Goal: Task Accomplishment & Management: Manage account settings

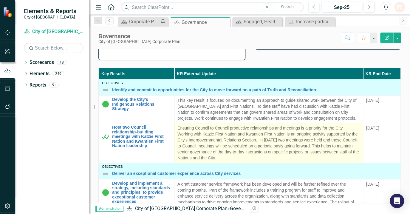
scroll to position [162, 0]
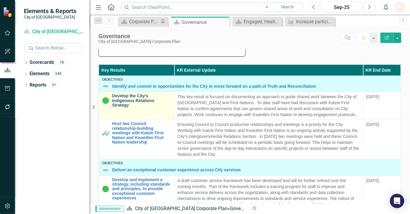
click at [132, 95] on link "Develop the City's Indigenous Relations Strategy" at bounding box center [141, 101] width 59 height 14
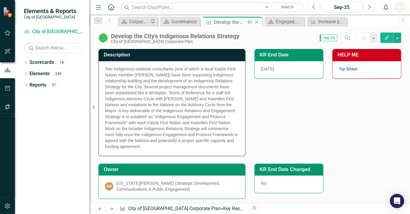
click at [255, 21] on icon "Close" at bounding box center [256, 22] width 6 height 5
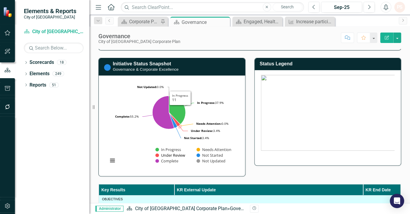
scroll to position [162, 0]
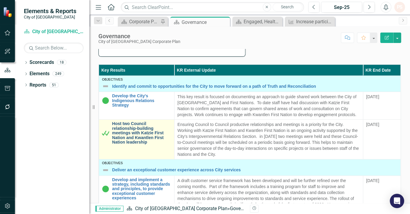
click at [127, 126] on link "Host two Council relationship-building meetings with Katzie First Nation and Kw…" at bounding box center [141, 132] width 59 height 23
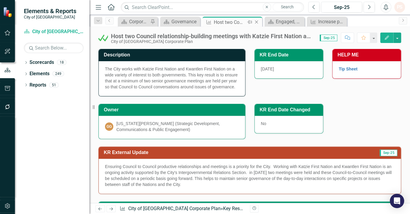
click at [254, 22] on icon "Close" at bounding box center [256, 22] width 6 height 5
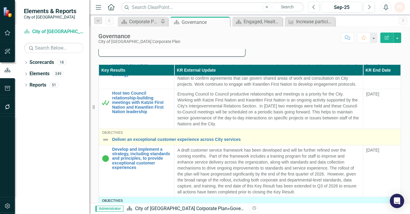
scroll to position [54, 0]
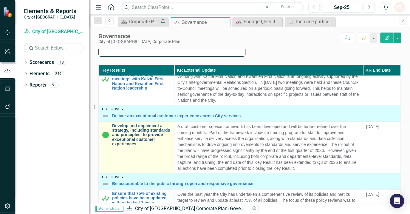
click at [140, 135] on link "Develop and implement a strategy, including standards and principles, to provid…" at bounding box center [141, 134] width 59 height 23
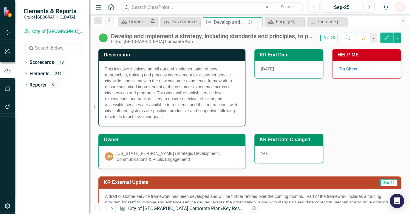
click at [257, 22] on icon "Close" at bounding box center [256, 22] width 6 height 5
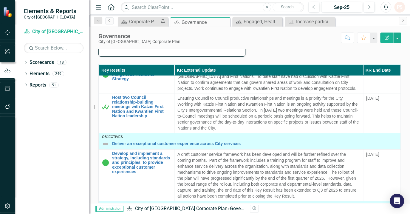
scroll to position [135, 0]
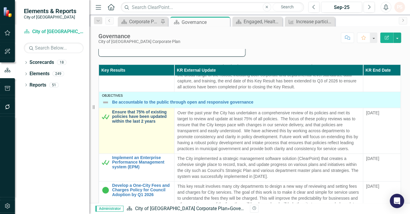
click at [139, 117] on link "Ensure that 75% of existing policies have been updated within the last 2 years" at bounding box center [141, 117] width 59 height 14
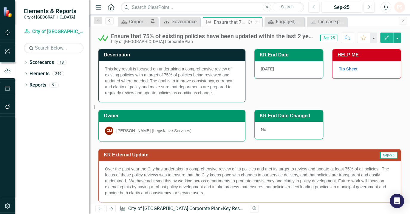
click at [255, 21] on icon "Close" at bounding box center [256, 22] width 6 height 5
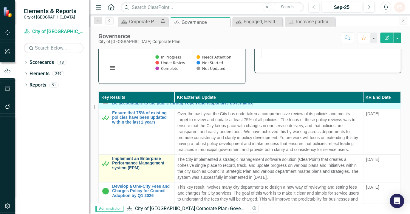
scroll to position [162, 0]
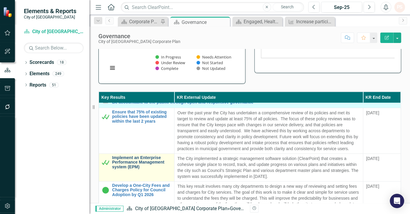
click at [134, 168] on link "Implement an Enterprise Performance Management system (EPM)" at bounding box center [141, 162] width 59 height 14
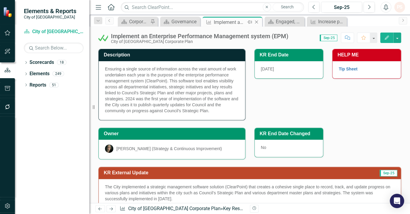
click at [256, 21] on icon at bounding box center [256, 22] width 3 height 3
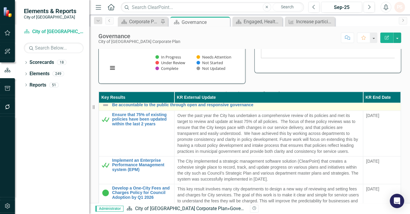
scroll to position [162, 0]
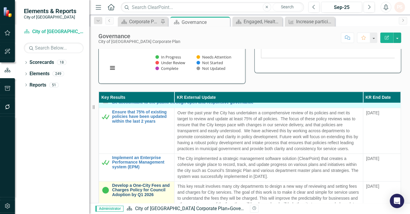
click at [128, 193] on link "Develop a One-City Fees and Charges Policy for Council Adoption by Q1 2026" at bounding box center [141, 190] width 59 height 14
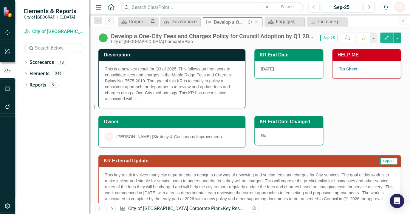
click at [256, 21] on icon at bounding box center [256, 22] width 3 height 3
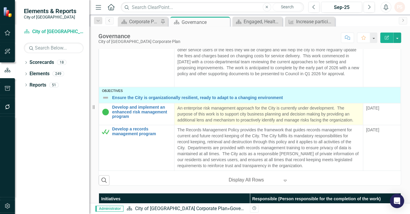
scroll to position [244, 0]
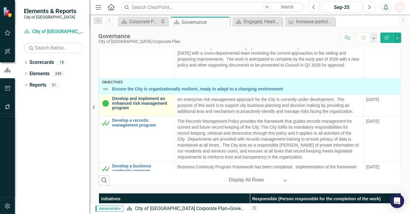
click at [146, 110] on link "Develop and implement an enhanced risk management program" at bounding box center [141, 103] width 59 height 14
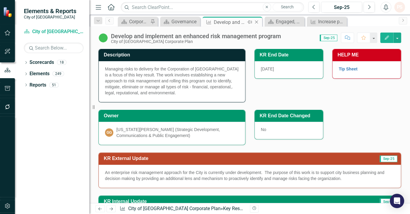
click at [256, 22] on icon "Close" at bounding box center [256, 22] width 6 height 5
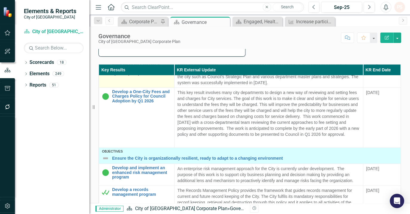
scroll to position [244, 0]
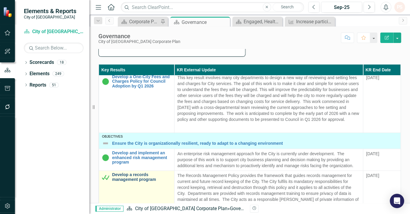
click at [146, 181] on link "Develop a records management program" at bounding box center [141, 176] width 59 height 9
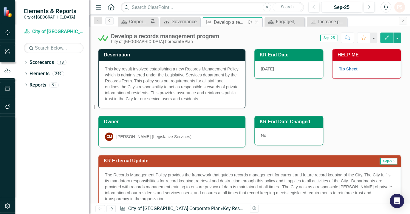
click at [258, 22] on icon "Close" at bounding box center [256, 22] width 6 height 5
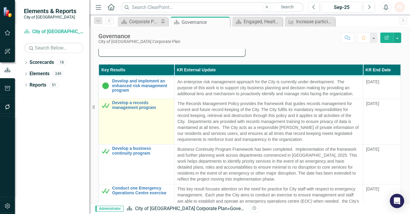
scroll to position [325, 0]
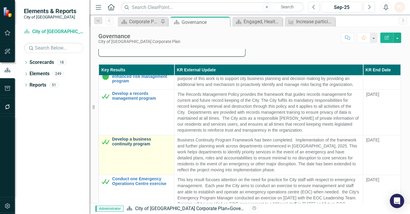
click at [137, 146] on link "Develop a business continuity program" at bounding box center [141, 141] width 59 height 9
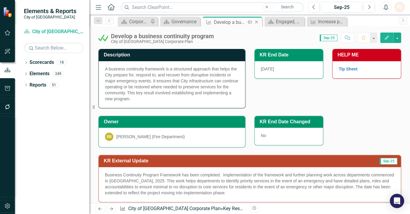
click at [256, 21] on icon "Close" at bounding box center [256, 22] width 6 height 5
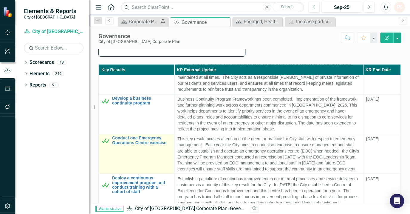
scroll to position [379, 0]
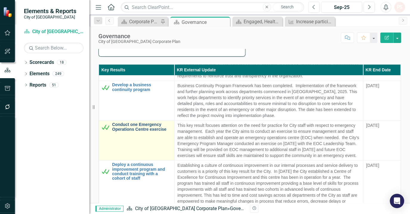
click at [140, 131] on link "Conduct one Emergency Operations Centre exercise" at bounding box center [141, 126] width 59 height 9
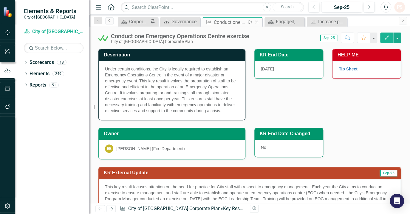
click at [257, 20] on icon "Close" at bounding box center [256, 22] width 6 height 5
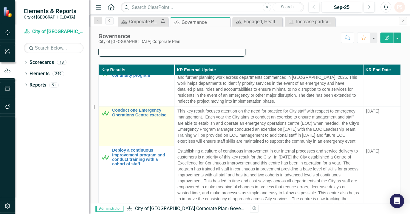
scroll to position [406, 0]
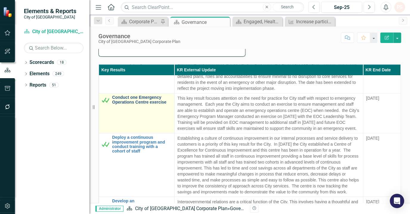
click at [133, 104] on link "Conduct one Emergency Operations Centre exercise" at bounding box center [141, 99] width 59 height 9
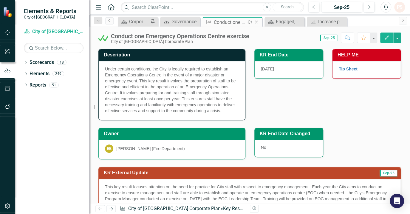
click at [255, 23] on icon at bounding box center [256, 22] width 3 height 3
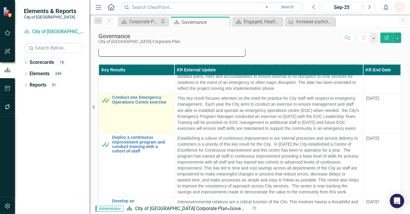
scroll to position [433, 0]
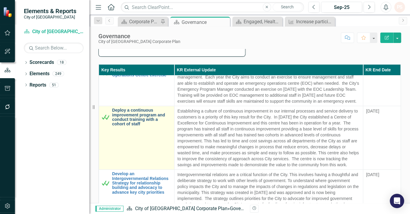
click at [136, 126] on link "Deploy a continuous improvement program and conduct training with a cohort of s…" at bounding box center [141, 117] width 59 height 18
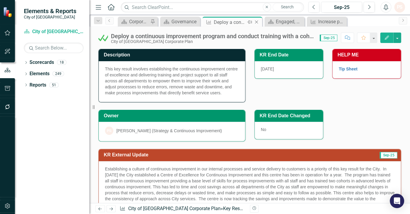
click at [257, 21] on icon "Close" at bounding box center [256, 22] width 6 height 5
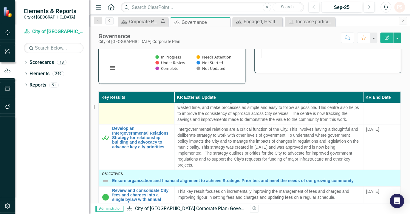
scroll to position [514, 0]
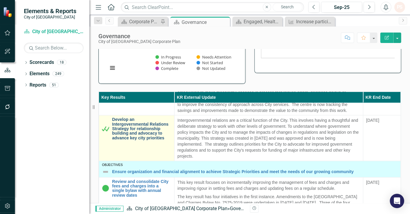
click at [132, 140] on link "Develop an Intergovernmental Relations Strategy for relationship building and a…" at bounding box center [141, 128] width 59 height 23
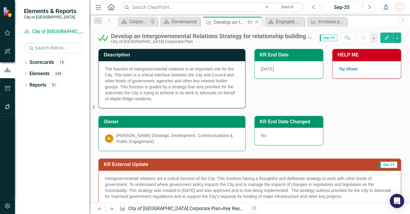
click at [255, 22] on icon "Close" at bounding box center [256, 22] width 6 height 5
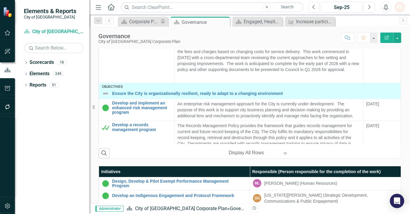
scroll to position [244, 0]
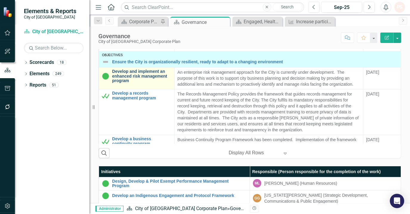
click at [132, 83] on link "Develop and implement an enhanced risk management program" at bounding box center [141, 76] width 59 height 14
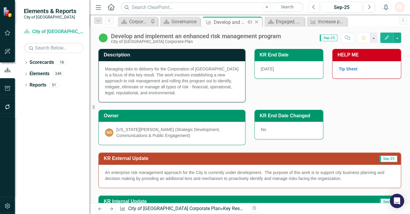
click at [255, 22] on icon "Close" at bounding box center [256, 22] width 6 height 5
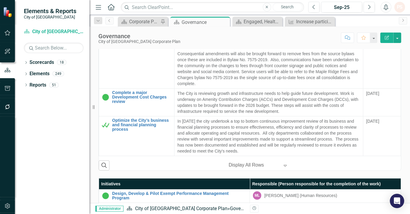
scroll to position [244, 0]
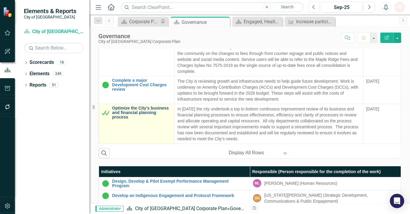
click at [125, 107] on link "Optimize the City’s business and financial planning process" at bounding box center [141, 112] width 59 height 14
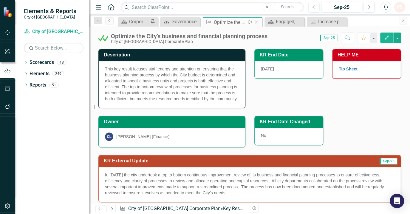
click at [258, 21] on icon "Close" at bounding box center [256, 22] width 6 height 5
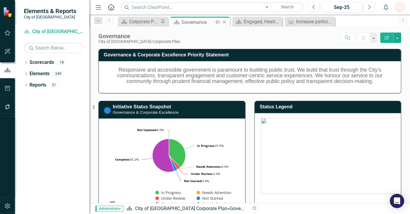
click at [222, 20] on icon "Close" at bounding box center [224, 22] width 6 height 5
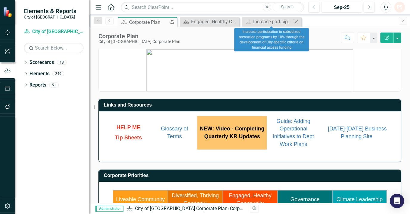
click at [297, 23] on icon "Close" at bounding box center [296, 21] width 6 height 5
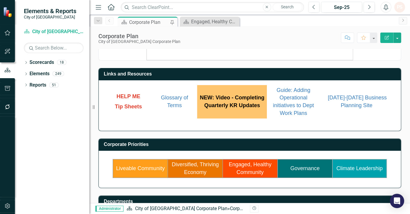
scroll to position [77, 0]
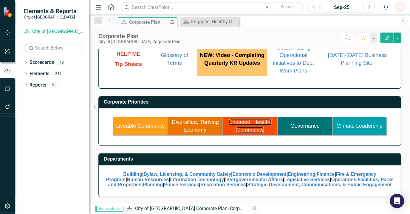
click at [239, 117] on td "Engaged, Healthy Community" at bounding box center [249, 126] width 55 height 18
click at [208, 18] on div "Engaged, Healthy Community" at bounding box center [210, 21] width 39 height 7
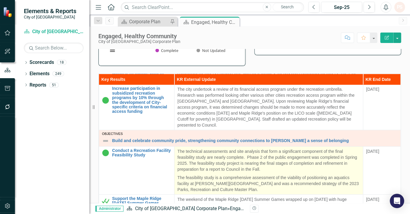
scroll to position [81, 0]
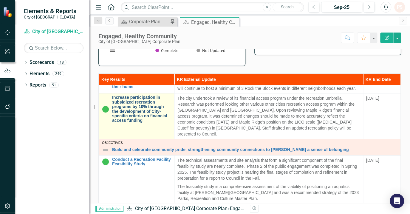
click at [138, 116] on link "Increase participation in subsidized recreation programs by 10% through the dev…" at bounding box center [141, 108] width 59 height 27
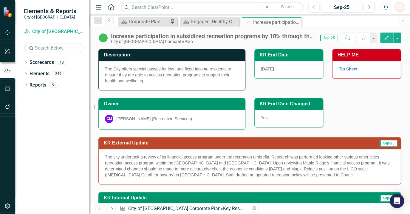
click at [161, 80] on div "The City offers special passes for low- and fixed-income residents to ensure th…" at bounding box center [172, 75] width 146 height 29
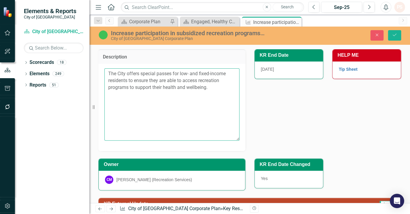
click at [213, 87] on textarea "The City offers special passes for low- and fixed-income residents to ensure th…" at bounding box center [171, 104] width 135 height 72
type textarea "The City offers special passes for low- and fixed-income residents to ensure th…"
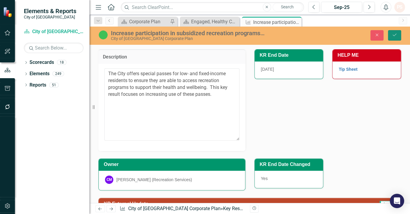
click at [398, 32] on button "Save" at bounding box center [393, 35] width 13 height 10
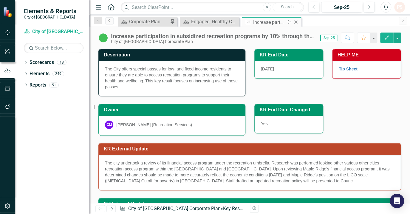
click at [295, 21] on icon "Close" at bounding box center [295, 22] width 6 height 5
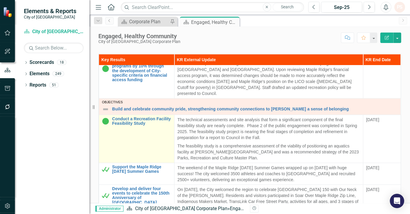
scroll to position [108, 0]
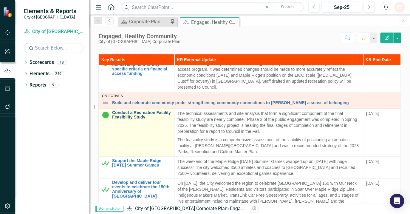
click at [144, 114] on link "Conduct a Recreation Facility Feasibility Study" at bounding box center [141, 114] width 59 height 9
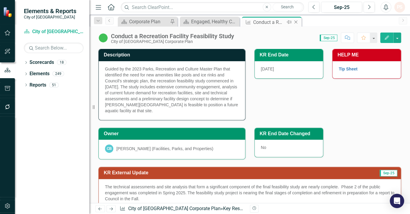
click at [293, 21] on icon "Close" at bounding box center [295, 22] width 6 height 5
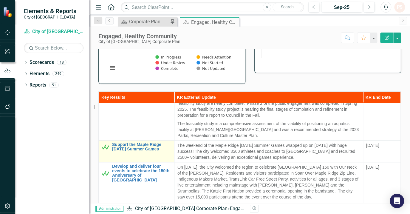
scroll to position [162, 0]
click at [131, 145] on link "Support the Maple Ridge [DATE] Summer Games" at bounding box center [141, 145] width 59 height 9
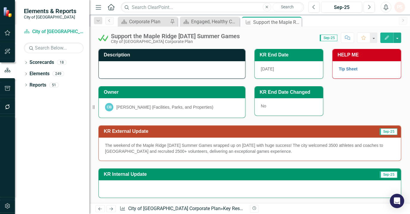
click at [119, 69] on div at bounding box center [172, 69] width 146 height 17
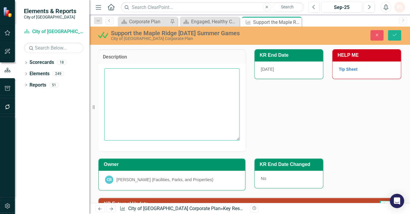
click at [119, 78] on textarea at bounding box center [171, 104] width 135 height 72
type textarea "t"
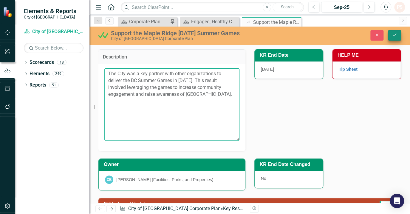
type textarea "The City was a key partner with other organizations to deliver the BC Summer Ga…"
click at [395, 33] on icon "Save" at bounding box center [393, 35] width 5 height 4
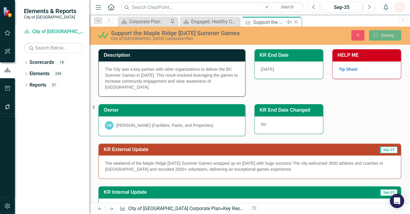
click at [293, 22] on icon "Close" at bounding box center [295, 22] width 6 height 5
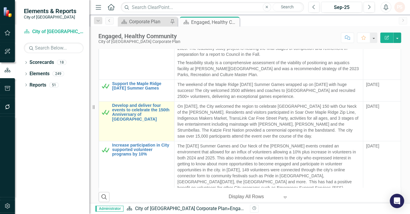
scroll to position [162, 0]
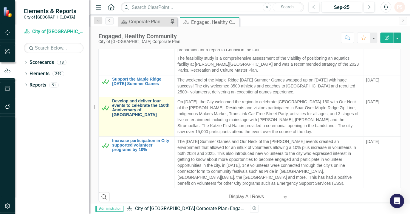
click at [143, 106] on link "Develop and deliver four events to celebrate the 150th Anniversary of [GEOGRAPH…" at bounding box center [141, 108] width 59 height 18
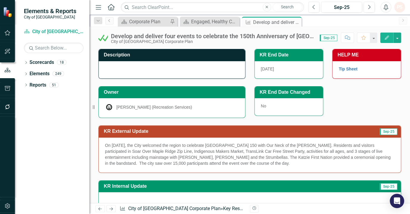
click at [120, 71] on div at bounding box center [172, 69] width 146 height 17
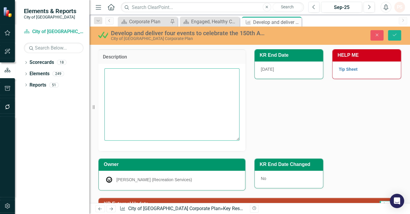
click at [116, 83] on textarea at bounding box center [171, 104] width 135 height 72
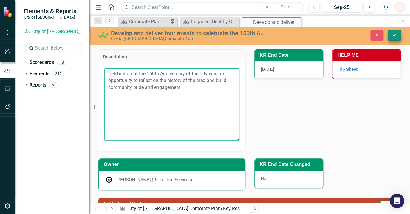
type textarea "Celebration of the 150th Anniversary of the City was an opportunity to reflect …"
click at [396, 35] on button "Save" at bounding box center [393, 35] width 13 height 10
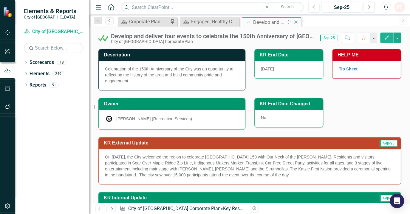
click at [295, 21] on icon "Close" at bounding box center [295, 22] width 6 height 5
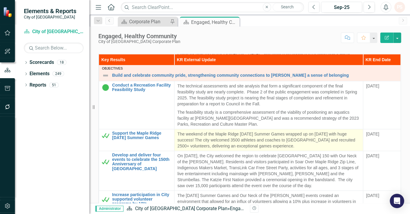
scroll to position [189, 0]
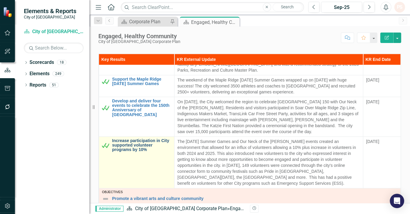
click at [139, 142] on link "Increase participation in City supported volunteer programs by 10%" at bounding box center [141, 145] width 59 height 14
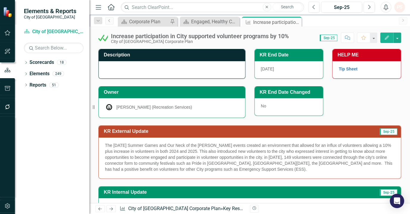
click at [144, 66] on div at bounding box center [172, 69] width 146 height 17
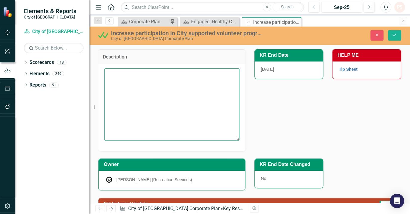
click at [123, 77] on textarea at bounding box center [171, 104] width 135 height 72
type textarea "I"
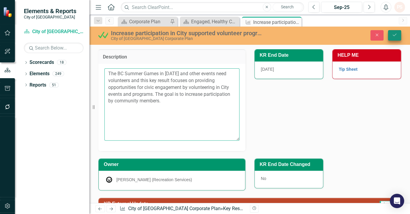
type textarea "The BC Summer Games in [DATE] and other events need volunteers and this key res…"
click at [393, 33] on icon "Save" at bounding box center [393, 35] width 5 height 4
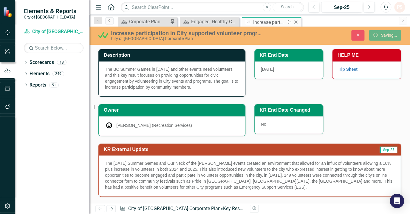
click at [296, 21] on icon "Close" at bounding box center [295, 22] width 6 height 5
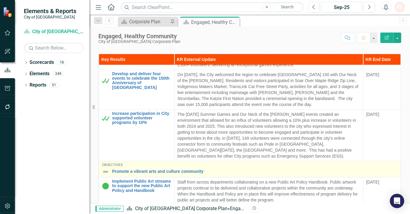
scroll to position [271, 0]
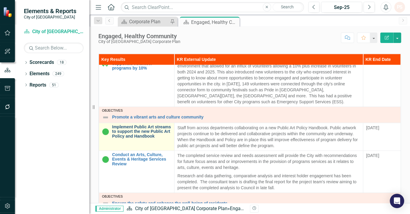
click at [131, 136] on link "Implement Public Art streams to support the new Public Art Policy and Handbook" at bounding box center [141, 131] width 59 height 14
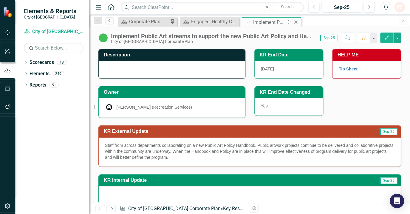
click at [295, 22] on icon at bounding box center [295, 22] width 3 height 3
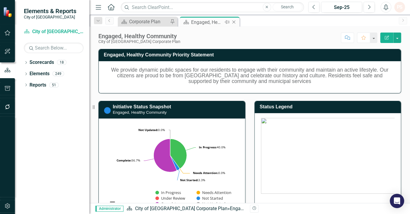
click at [233, 21] on icon "Close" at bounding box center [234, 22] width 6 height 5
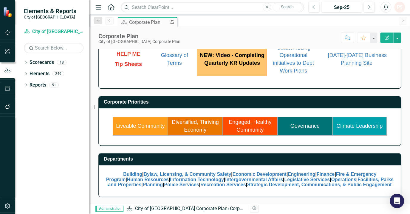
scroll to position [77, 0]
click at [241, 123] on link "Engaged, Healthy Community" at bounding box center [249, 126] width 43 height 14
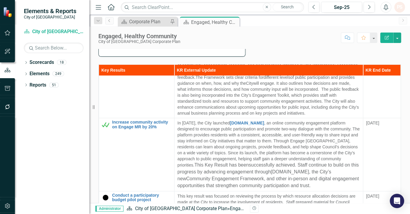
scroll to position [861, 0]
click at [232, 21] on icon "Close" at bounding box center [234, 22] width 6 height 5
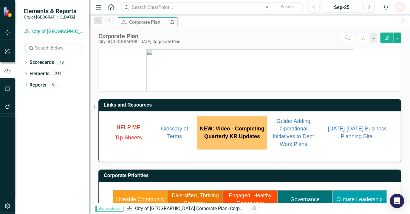
click at [292, 195] on td "Governance" at bounding box center [304, 199] width 55 height 18
click at [299, 200] on link "Governance" at bounding box center [304, 199] width 29 height 6
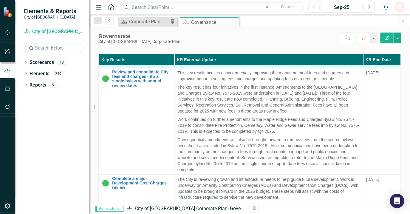
scroll to position [478, 0]
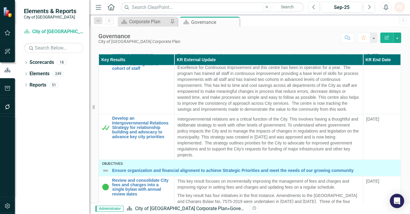
click at [0, 0] on icon "Close" at bounding box center [0, 0] width 0 height 0
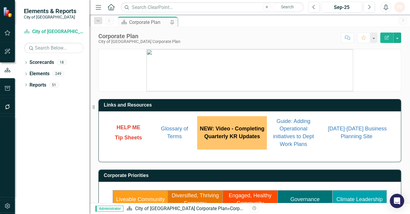
click at [346, 198] on link "Climate Leadership" at bounding box center [359, 199] width 46 height 6
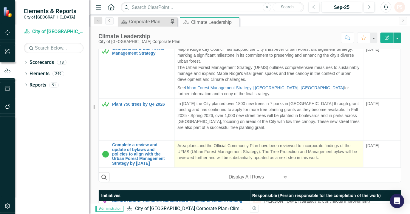
scroll to position [244, 0]
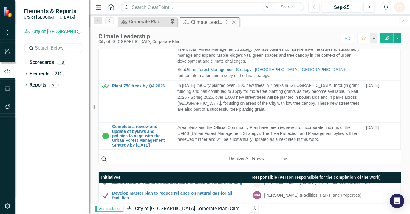
click at [232, 22] on icon "Close" at bounding box center [234, 22] width 6 height 5
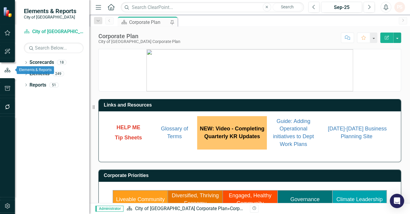
click at [10, 54] on button "button" at bounding box center [7, 51] width 13 height 13
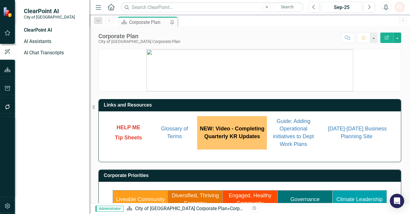
click at [7, 88] on icon "button" at bounding box center [7, 88] width 6 height 5
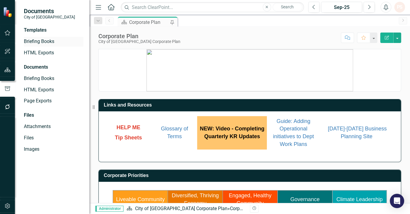
click at [43, 42] on link "Briefing Books" at bounding box center [54, 41] width 60 height 7
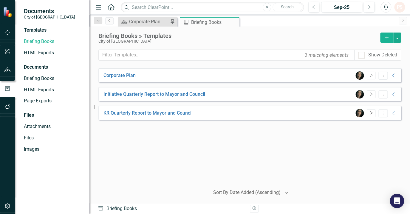
click at [371, 112] on icon "Start" at bounding box center [370, 113] width 4 height 4
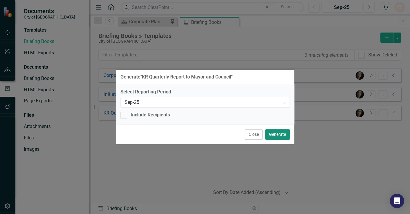
click at [274, 135] on button "Generate" at bounding box center [277, 134] width 25 height 10
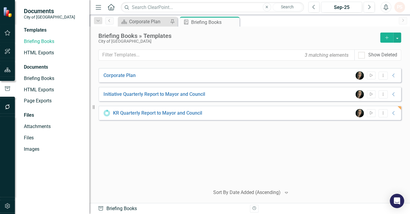
click at [4, 70] on icon "button" at bounding box center [7, 69] width 6 height 5
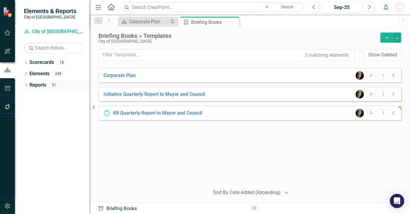
click at [24, 85] on icon "Dropdown" at bounding box center [26, 85] width 4 height 3
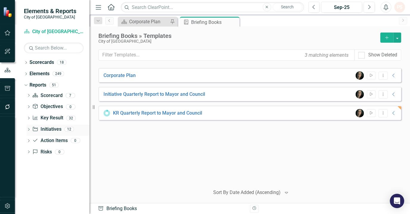
click at [30, 130] on div "Dropdown Initiative Initiatives 12" at bounding box center [58, 129] width 63 height 11
click at [28, 130] on icon "Dropdown" at bounding box center [29, 129] width 4 height 3
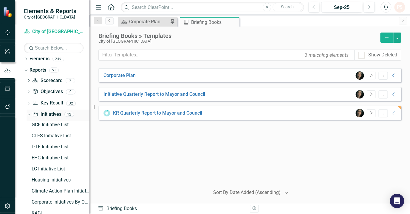
scroll to position [27, 0]
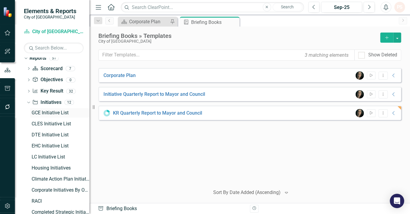
click at [57, 114] on div "GCE Initiative List" at bounding box center [61, 112] width 58 height 5
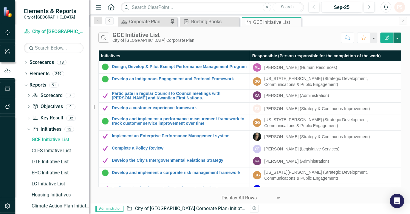
click at [398, 37] on button "button" at bounding box center [397, 37] width 8 height 10
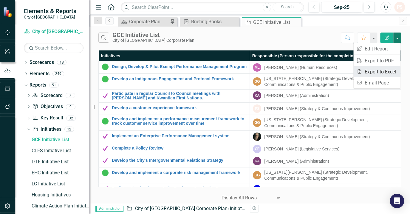
click at [376, 70] on link "Excel Export to Excel" at bounding box center [376, 71] width 47 height 11
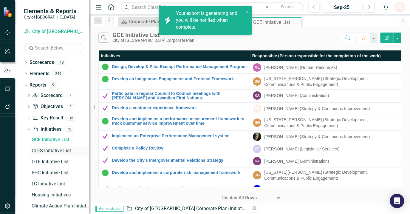
click at [56, 149] on div "CLES Initiative List" at bounding box center [61, 150] width 58 height 5
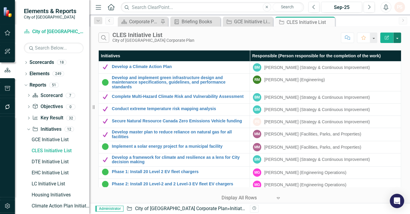
click at [395, 39] on button "button" at bounding box center [397, 37] width 8 height 10
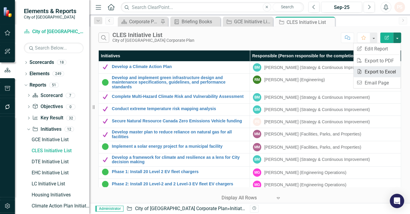
click at [387, 72] on link "Excel Export to Excel" at bounding box center [376, 71] width 47 height 11
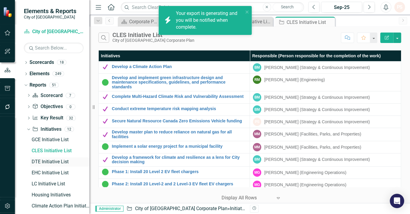
click at [48, 162] on div "DTE Initiative List" at bounding box center [61, 161] width 58 height 5
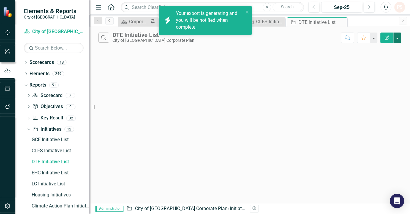
click at [395, 38] on button "button" at bounding box center [397, 37] width 8 height 10
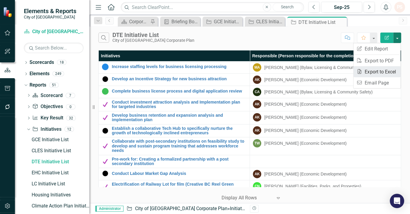
click at [385, 71] on link "Excel Export to Excel" at bounding box center [376, 71] width 47 height 11
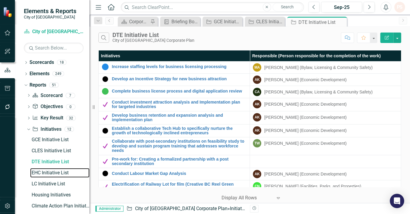
drag, startPoint x: 44, startPoint y: 171, endPoint x: 90, endPoint y: 167, distance: 46.1
click at [44, 172] on div "EHC Initiative List" at bounding box center [61, 172] width 58 height 5
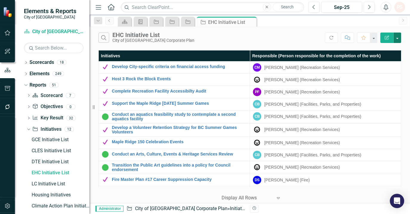
click at [394, 38] on button "button" at bounding box center [397, 37] width 8 height 10
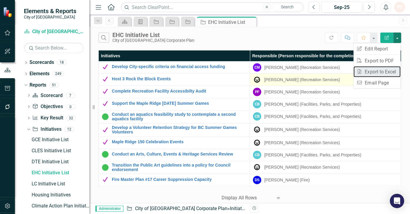
click at [381, 74] on link "Excel Export to Excel" at bounding box center [376, 71] width 47 height 11
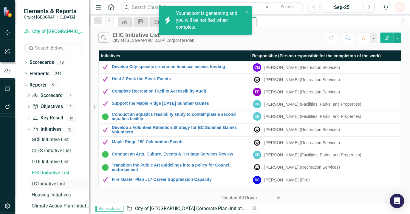
click at [47, 183] on div "LC Initiative List" at bounding box center [61, 183] width 58 height 5
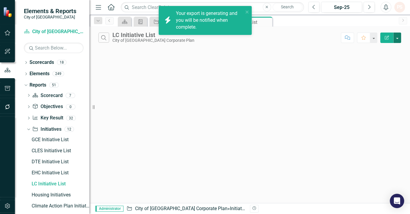
click at [395, 37] on button "button" at bounding box center [397, 37] width 8 height 10
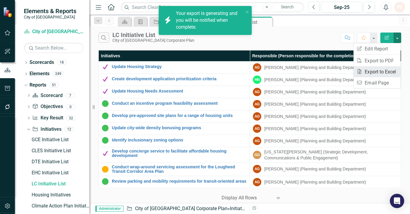
click at [379, 72] on link "Excel Export to Excel" at bounding box center [376, 71] width 47 height 11
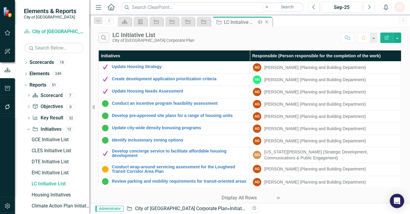
click at [266, 22] on icon at bounding box center [266, 22] width 3 height 3
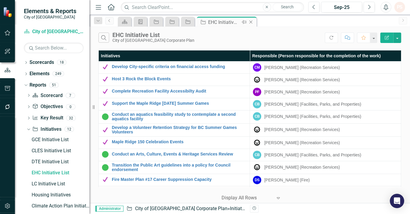
click at [253, 22] on icon "Close" at bounding box center [251, 22] width 6 height 5
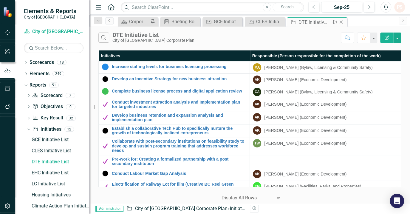
click at [340, 22] on icon "Close" at bounding box center [341, 22] width 6 height 5
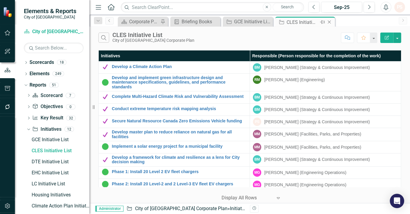
click at [330, 21] on icon "Close" at bounding box center [329, 22] width 6 height 5
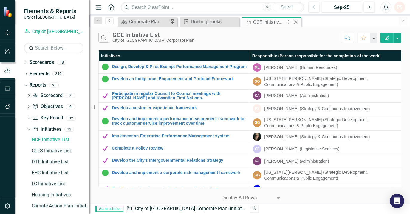
click at [297, 21] on icon "Close" at bounding box center [295, 22] width 6 height 5
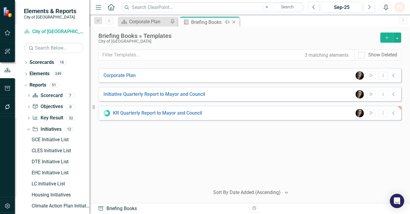
click at [234, 21] on icon "Close" at bounding box center [234, 22] width 6 height 5
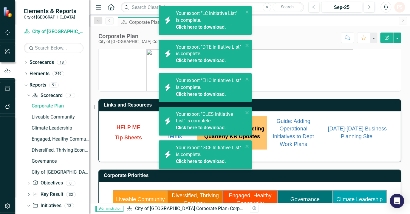
click at [183, 160] on link "Click here to download." at bounding box center [201, 161] width 50 height 6
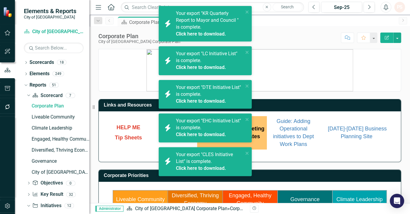
click at [180, 132] on link "Click here to download." at bounding box center [201, 134] width 50 height 6
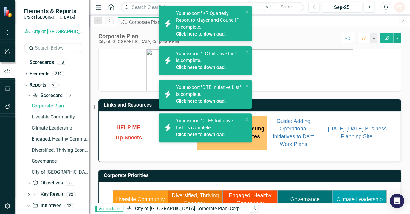
click at [197, 98] on link "Click here to download." at bounding box center [201, 101] width 50 height 6
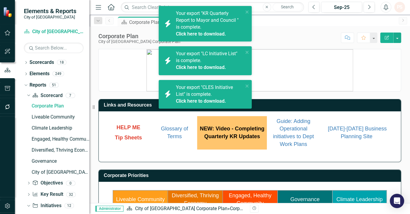
click at [200, 67] on link "Click here to download." at bounding box center [201, 67] width 50 height 6
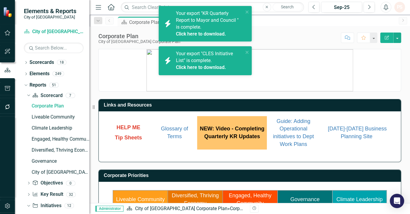
click at [192, 30] on span "Your export "KR Quarterly Report to Mayor and Council " is complete. Click here…" at bounding box center [209, 23] width 66 height 27
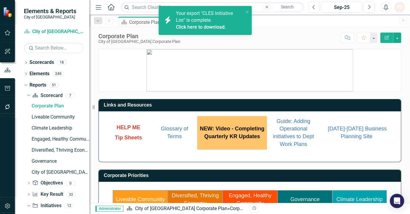
click at [208, 24] on div "Click here to download." at bounding box center [209, 27] width 66 height 7
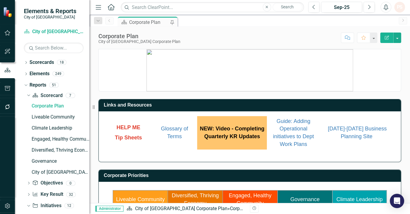
click at [141, 198] on link "Liveable Community" at bounding box center [140, 199] width 49 height 6
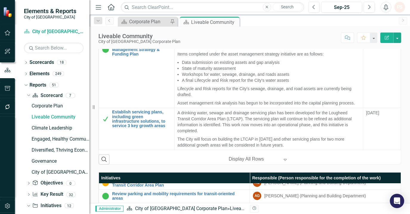
scroll to position [244, 0]
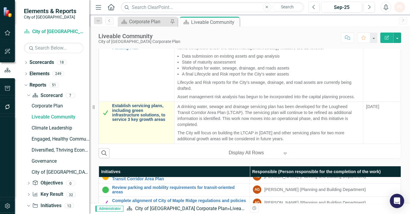
click at [138, 111] on link "Establish servicing plans, including green infrastructure solutions, to service…" at bounding box center [141, 112] width 59 height 18
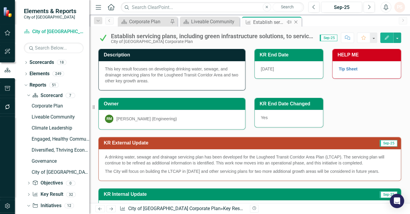
click at [296, 22] on icon "Close" at bounding box center [295, 22] width 6 height 5
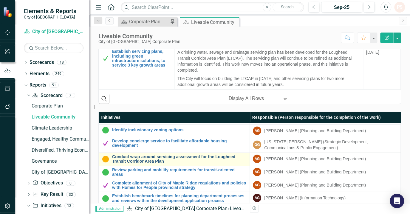
scroll to position [81, 0]
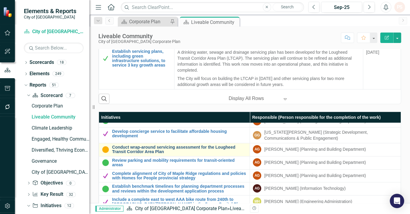
click at [147, 149] on link "Conduct wrap-around servicing assessment for the Lougheed Transit Corridor Area…" at bounding box center [179, 149] width 134 height 9
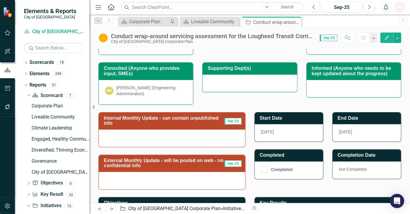
scroll to position [135, 0]
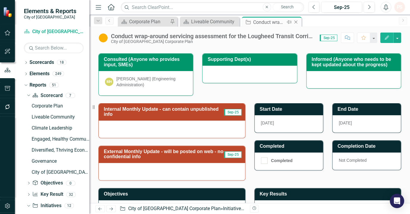
click at [295, 21] on icon "Close" at bounding box center [295, 22] width 6 height 5
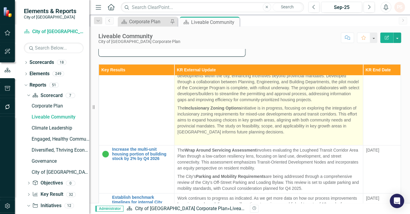
scroll to position [244, 0]
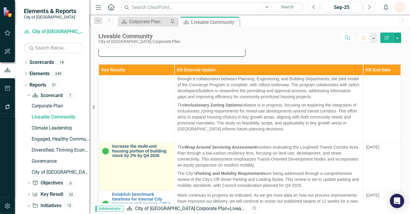
click at [146, 158] on link "Increase the multi-unit housing portion of building stock by 2% by Q4 2026" at bounding box center [141, 151] width 59 height 14
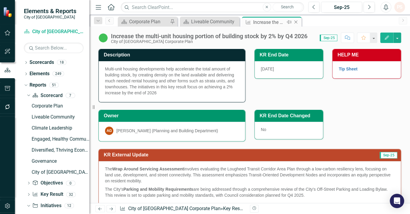
click at [296, 22] on icon at bounding box center [295, 22] width 3 height 3
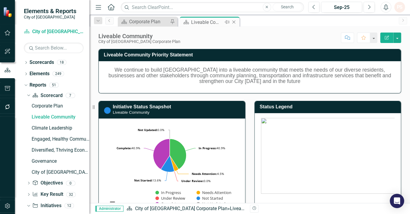
click at [234, 23] on icon "Close" at bounding box center [234, 22] width 6 height 5
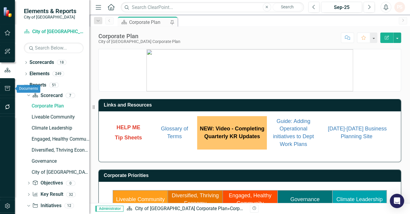
click at [8, 87] on icon "button" at bounding box center [7, 88] width 6 height 5
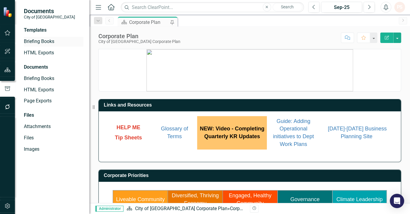
click at [32, 41] on link "Briefing Books" at bounding box center [54, 41] width 60 height 7
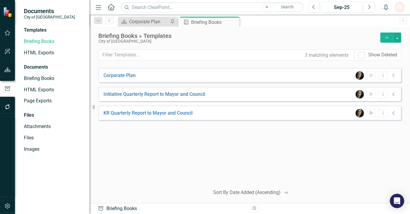
click at [366, 111] on button "Start" at bounding box center [370, 113] width 9 height 8
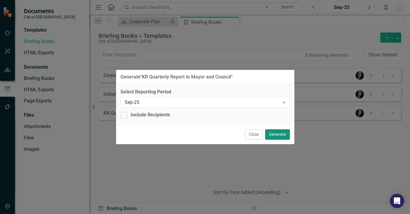
click at [274, 131] on button "Generate" at bounding box center [277, 134] width 25 height 10
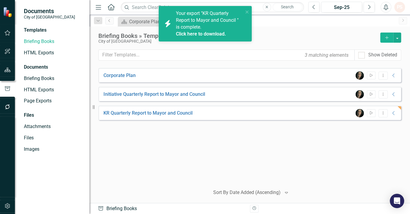
click at [194, 35] on link "Click here to download." at bounding box center [201, 34] width 50 height 6
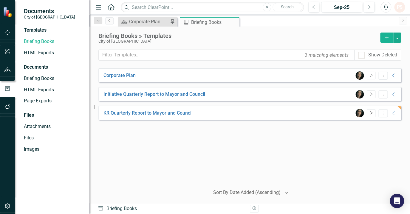
click at [371, 113] on icon "Start" at bounding box center [370, 113] width 4 height 4
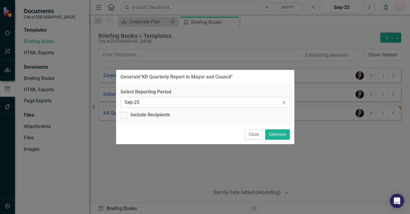
click at [287, 102] on div "Expand" at bounding box center [283, 102] width 11 height 10
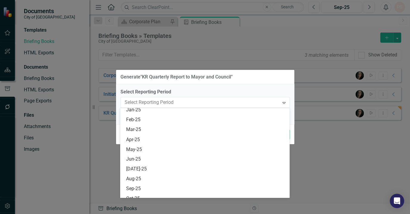
scroll to position [417, 0]
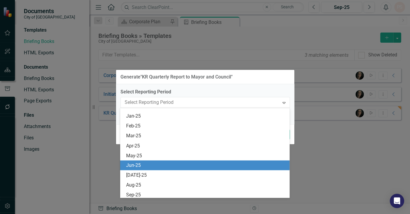
click at [137, 167] on div "Jun-25" at bounding box center [206, 164] width 160 height 7
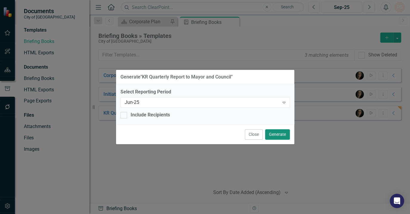
click at [271, 134] on button "Generate" at bounding box center [277, 134] width 25 height 10
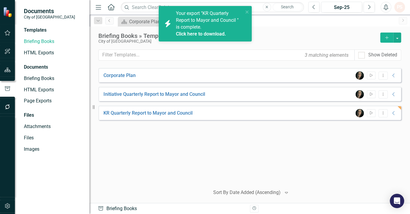
click at [185, 32] on link "Click here to download." at bounding box center [201, 34] width 50 height 6
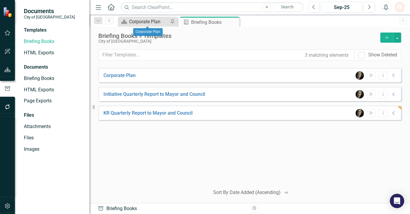
click at [150, 20] on div "Corporate Plan" at bounding box center [148, 21] width 39 height 7
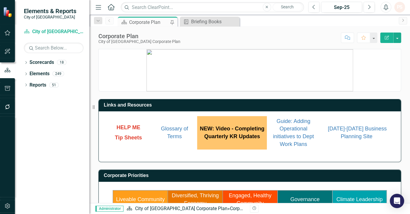
click at [253, 192] on link "Engaged, Healthy Community" at bounding box center [249, 199] width 43 height 14
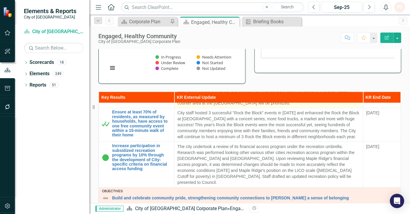
scroll to position [54, 0]
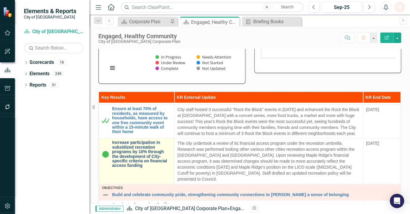
click at [136, 150] on link "Increase participation in subsidized recreation programs by 10% through the dev…" at bounding box center [141, 153] width 59 height 27
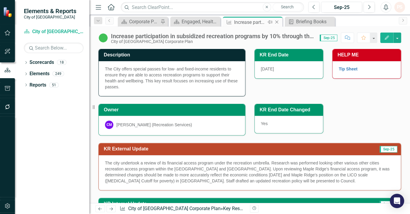
click at [277, 20] on icon "Close" at bounding box center [276, 22] width 6 height 5
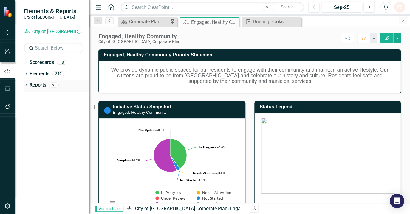
click at [25, 83] on div "Dropdown" at bounding box center [26, 85] width 4 height 5
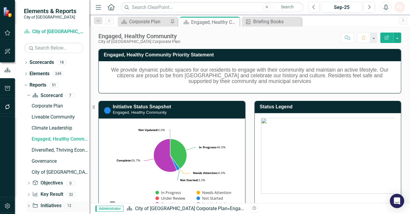
click at [29, 204] on icon "Dropdown" at bounding box center [29, 205] width 4 height 3
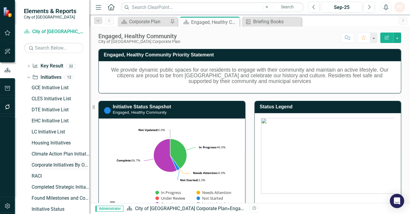
scroll to position [54, 0]
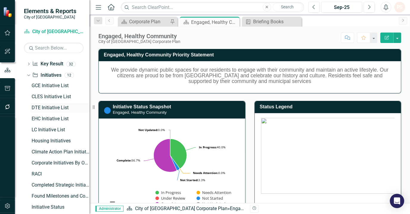
click at [44, 106] on div "DTE Initiative List" at bounding box center [61, 107] width 58 height 5
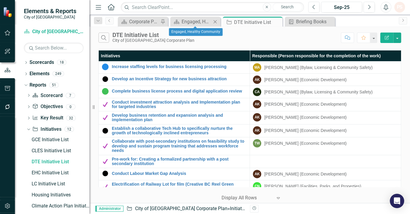
click at [214, 22] on icon at bounding box center [214, 21] width 3 height 3
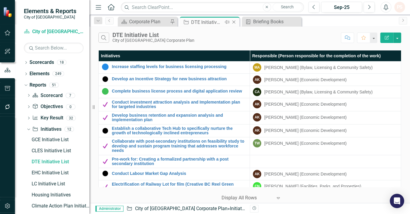
click at [232, 22] on icon "Close" at bounding box center [234, 22] width 6 height 5
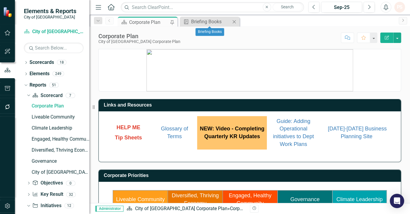
click at [231, 23] on icon "Close" at bounding box center [234, 21] width 6 height 5
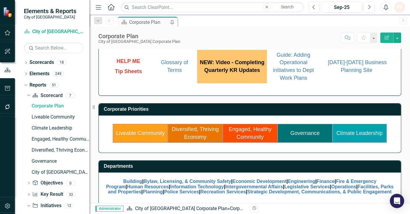
scroll to position [77, 0]
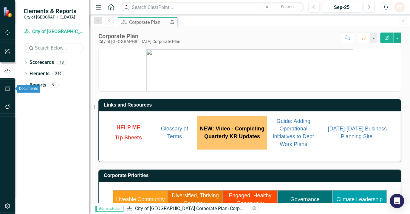
click at [9, 89] on icon "button" at bounding box center [7, 88] width 6 height 5
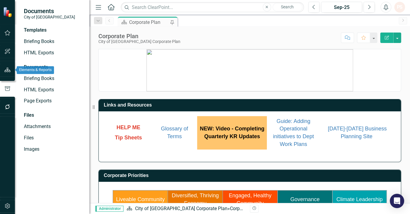
click at [6, 67] on icon "button" at bounding box center [7, 69] width 6 height 5
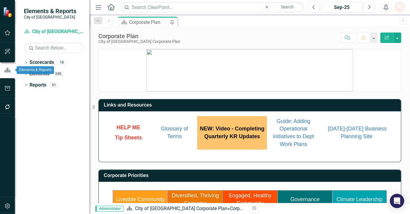
click at [7, 53] on icon "button" at bounding box center [7, 51] width 6 height 5
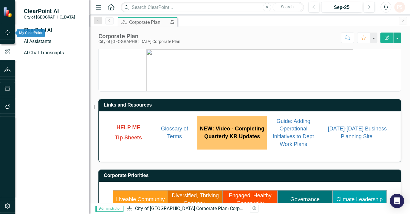
click at [4, 32] on icon "button" at bounding box center [7, 32] width 6 height 5
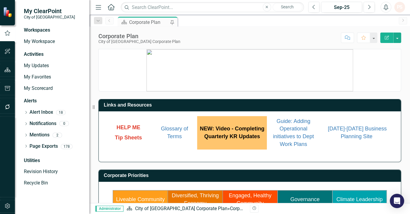
click at [5, 70] on icon "button" at bounding box center [7, 69] width 6 height 5
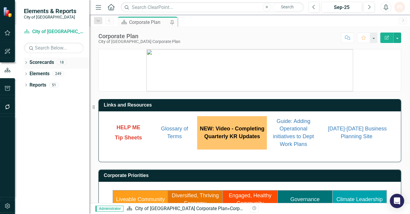
click at [27, 61] on icon "Dropdown" at bounding box center [26, 62] width 4 height 3
click at [43, 71] on link "City of [GEOGRAPHIC_DATA] Corporate Plan" at bounding box center [61, 73] width 57 height 7
click at [397, 36] on button "button" at bounding box center [397, 37] width 8 height 10
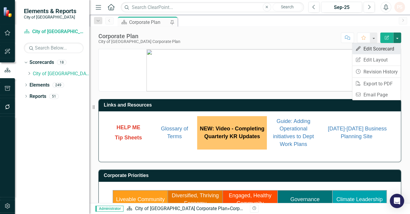
click at [385, 46] on link "Edit Edit Scorecard" at bounding box center [376, 48] width 48 height 11
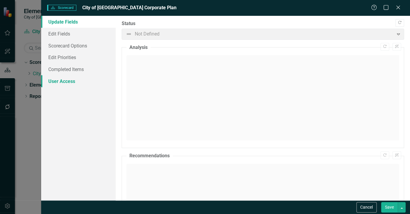
click at [65, 83] on link "User Access" at bounding box center [78, 81] width 74 height 12
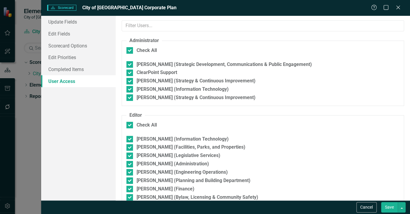
drag, startPoint x: 396, startPoint y: 6, endPoint x: 389, endPoint y: 15, distance: 11.5
click at [396, 6] on icon "Close" at bounding box center [398, 7] width 6 height 5
